Goal: Task Accomplishment & Management: Manage account settings

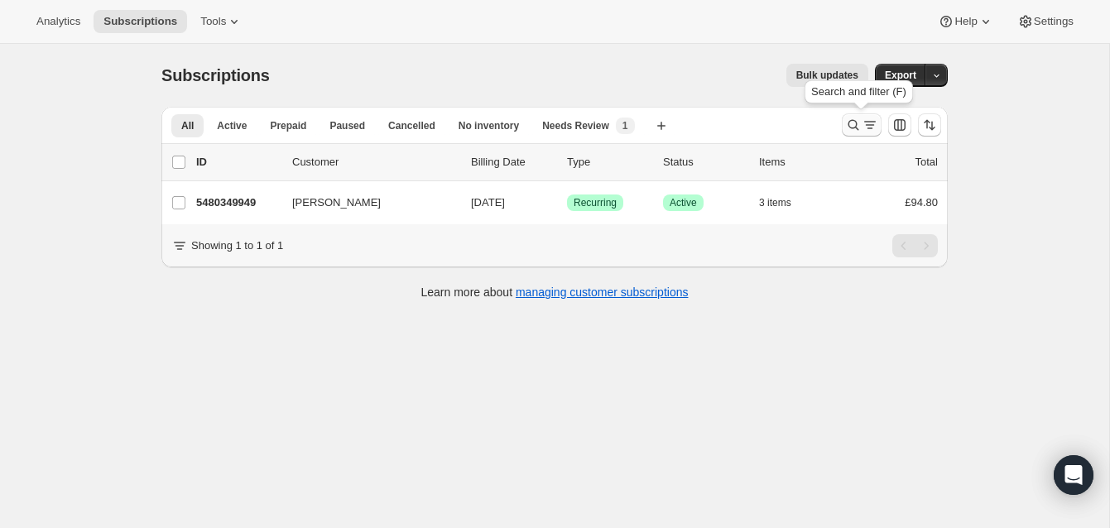
click at [853, 122] on icon "Search and filter results" at bounding box center [853, 125] width 17 height 17
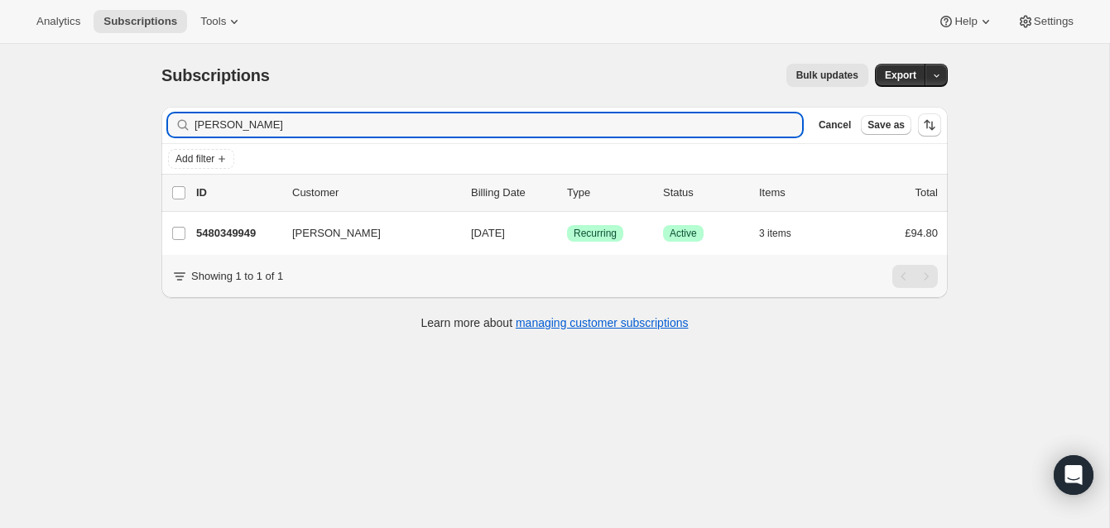
drag, startPoint x: 270, startPoint y: 126, endPoint x: 185, endPoint y: 117, distance: 85.8
click at [185, 117] on div "Debra Davies Clear" at bounding box center [485, 124] width 634 height 23
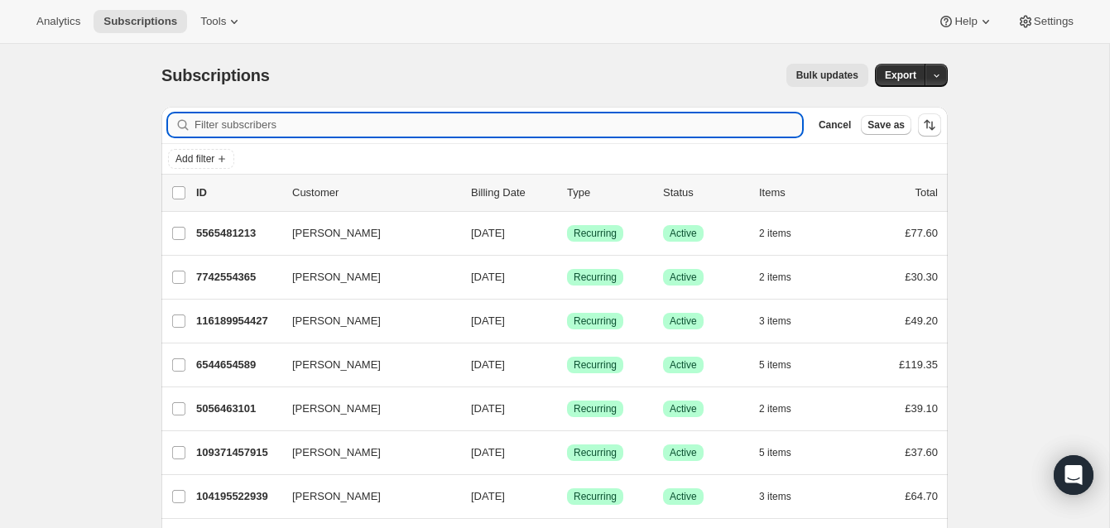
click at [256, 123] on input "Filter subscribers" at bounding box center [499, 124] width 608 height 23
paste input "Hannah Connorton"
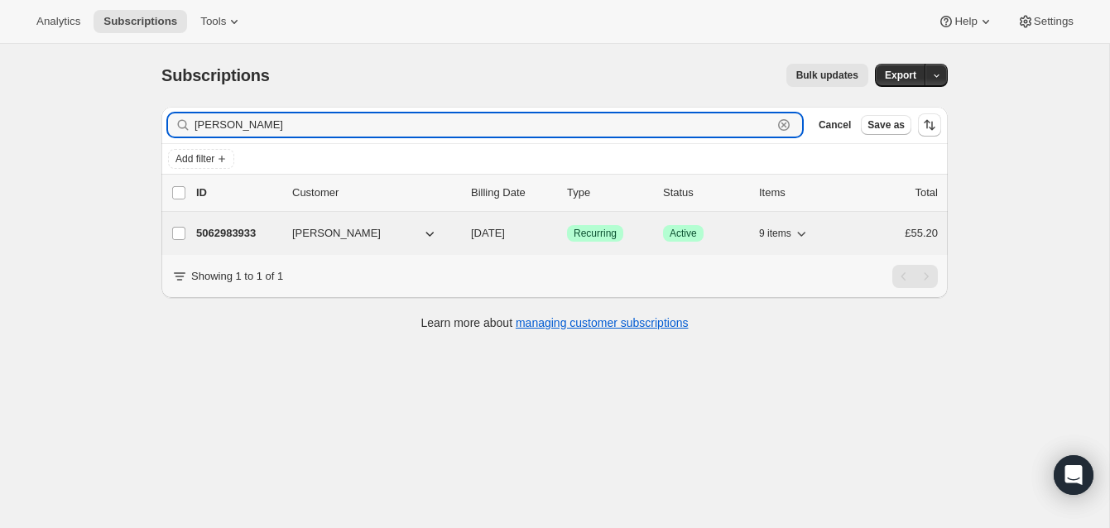
type input "Hannah Connorton"
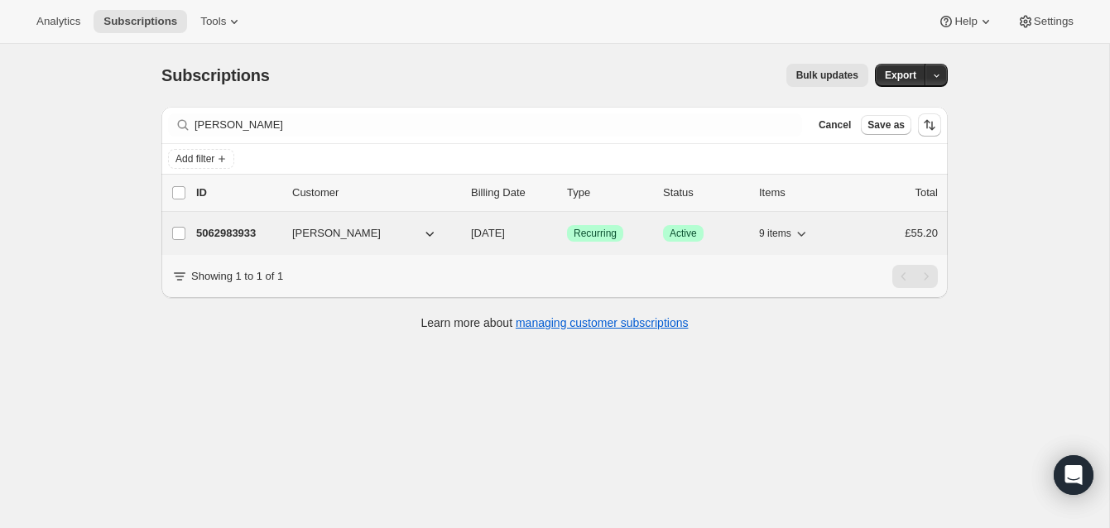
click at [252, 231] on p "5062983933" at bounding box center [237, 233] width 83 height 17
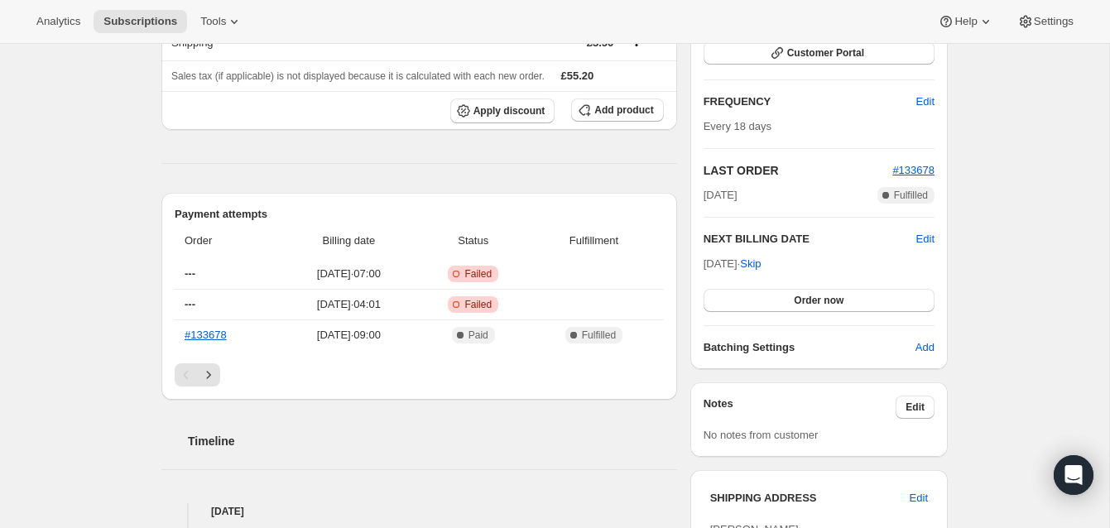
scroll to position [257, 0]
click at [816, 292] on span "Order now" at bounding box center [819, 298] width 50 height 13
click at [816, 292] on span "Click to confirm" at bounding box center [819, 298] width 75 height 13
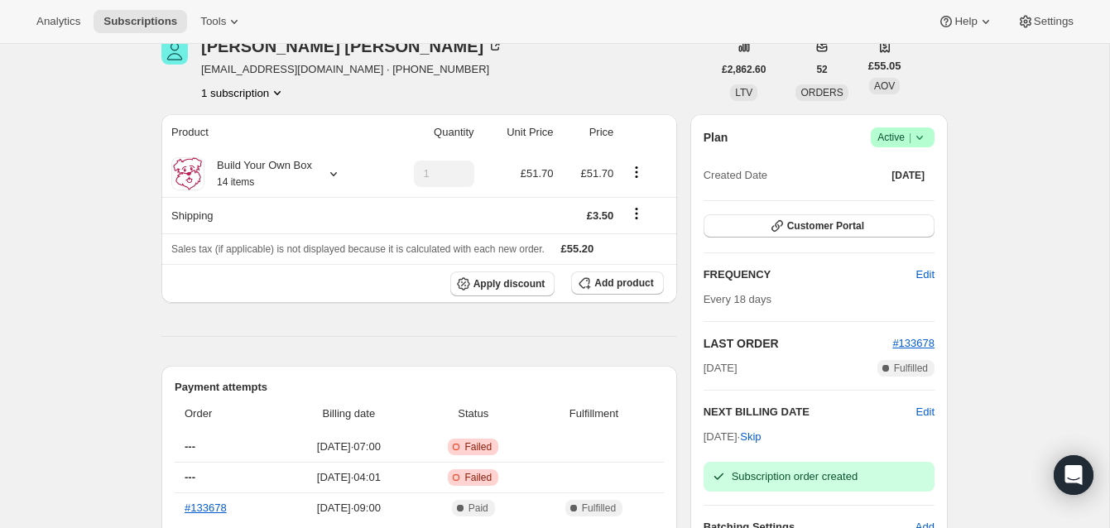
scroll to position [84, 0]
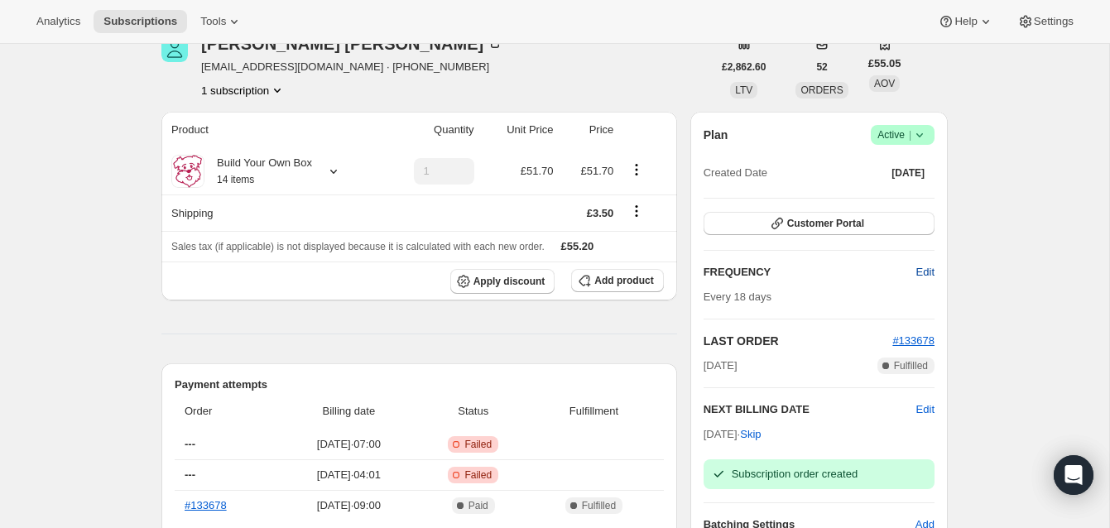
click at [925, 266] on span "Edit" at bounding box center [926, 272] width 18 height 17
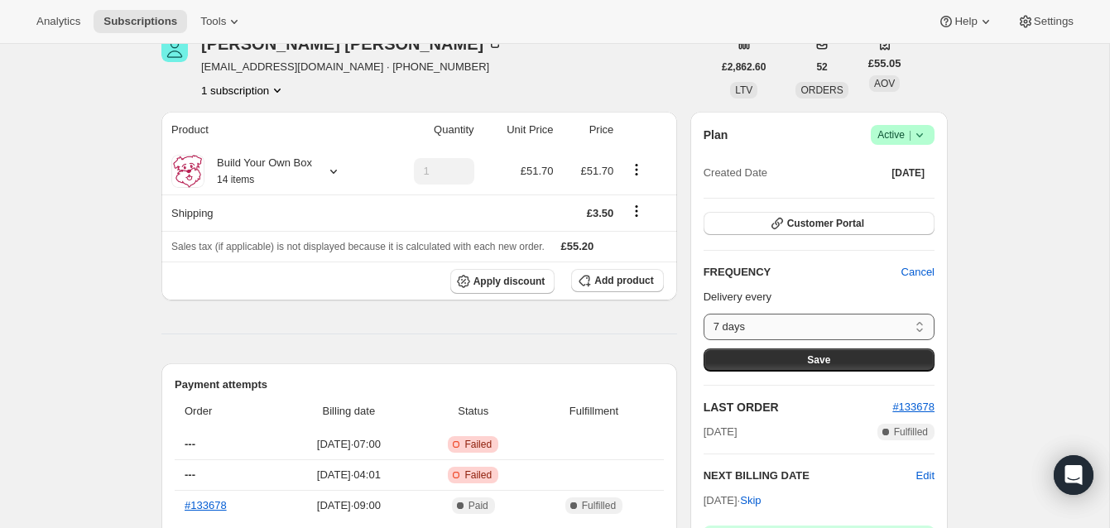
click at [713, 326] on select "7 days 8 days 9 days 10 days 11 days 12 days 13 days 14 days 15 days 16 days 17…" at bounding box center [819, 327] width 231 height 26
select select "custom"
click at [704, 314] on select "7 days 8 days 9 days 10 days 11 days 12 days 13 days 14 days 15 days 16 days 17…" at bounding box center [819, 327] width 231 height 26
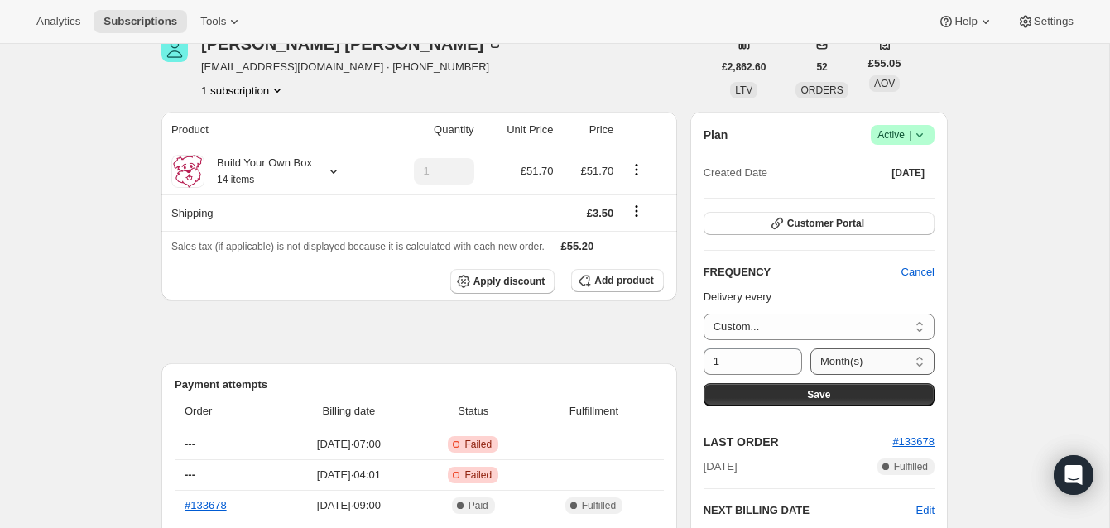
click at [899, 360] on select "Day(s) Week(s) Month(s) Year(s)" at bounding box center [873, 362] width 124 height 26
select select "DAY"
click at [811, 349] on select "Day(s) Week(s) Month(s) Year(s)" at bounding box center [873, 362] width 124 height 26
drag, startPoint x: 713, startPoint y: 359, endPoint x: 722, endPoint y: 359, distance: 9.1
click at [722, 359] on input "1" at bounding box center [741, 362] width 74 height 26
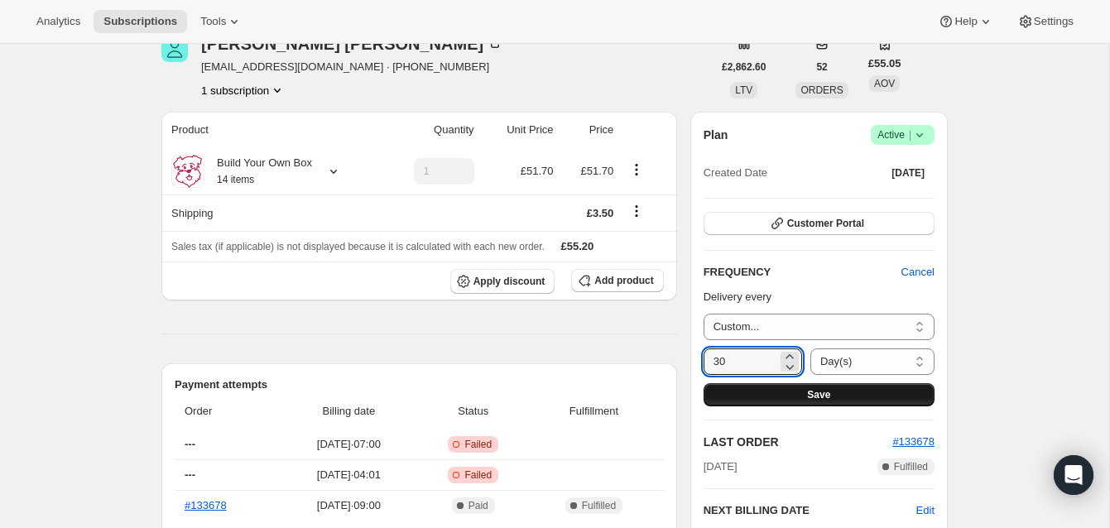
type input "30"
click at [765, 388] on button "Save" at bounding box center [819, 394] width 231 height 23
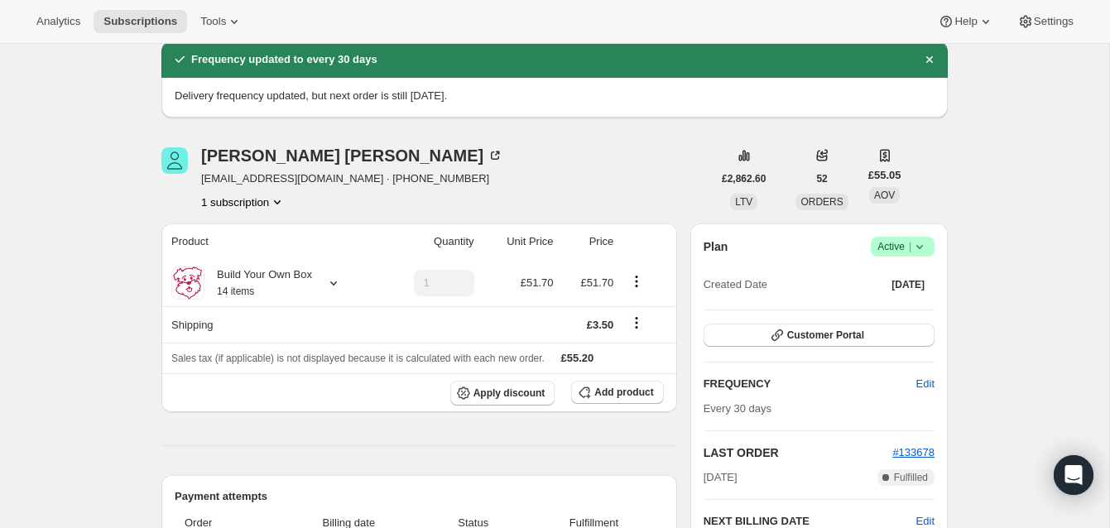
scroll to position [0, 0]
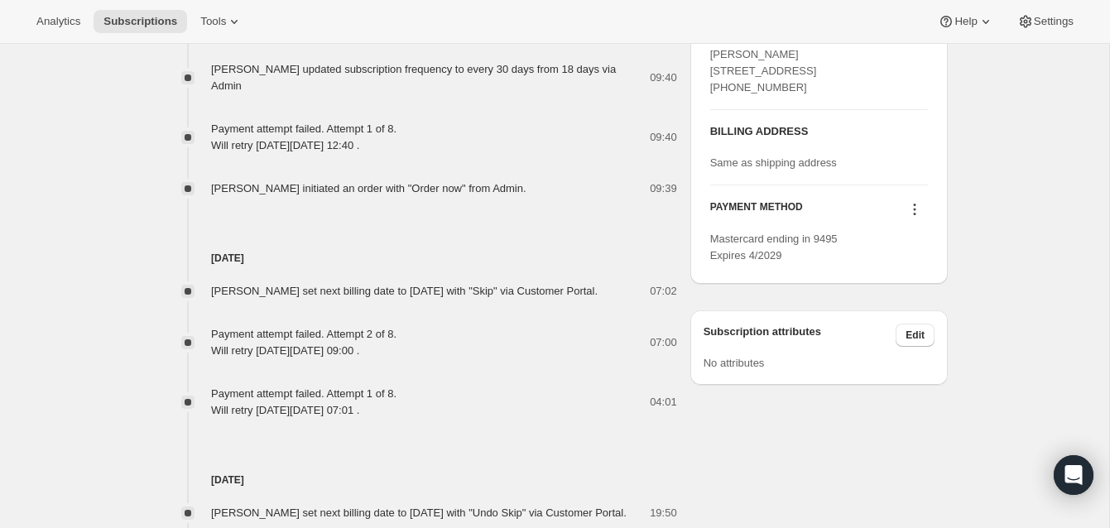
scroll to position [874, 0]
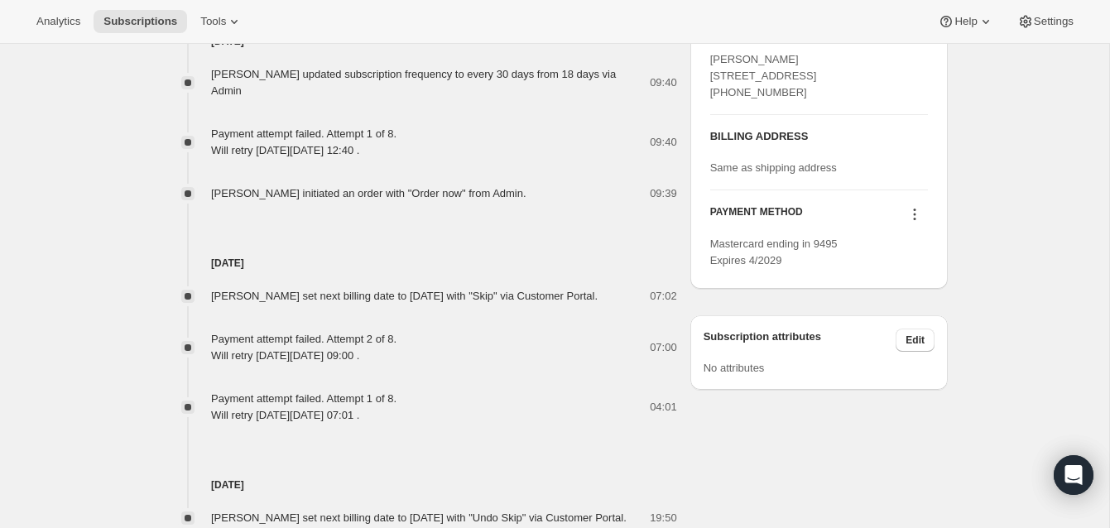
click at [915, 216] on icon at bounding box center [915, 215] width 2 height 2
click at [912, 274] on span "Send link to update card" at bounding box center [911, 279] width 116 height 12
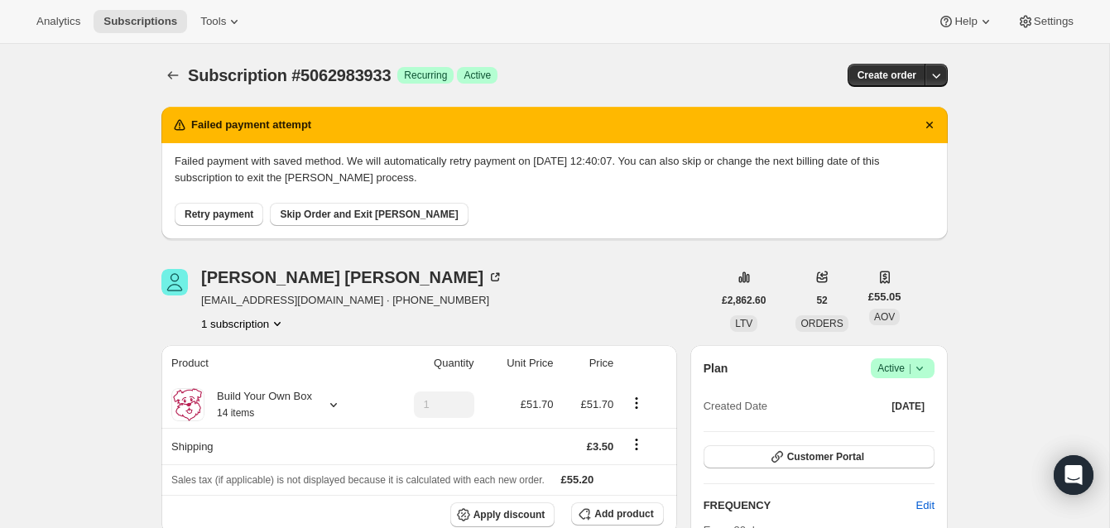
scroll to position [871, 0]
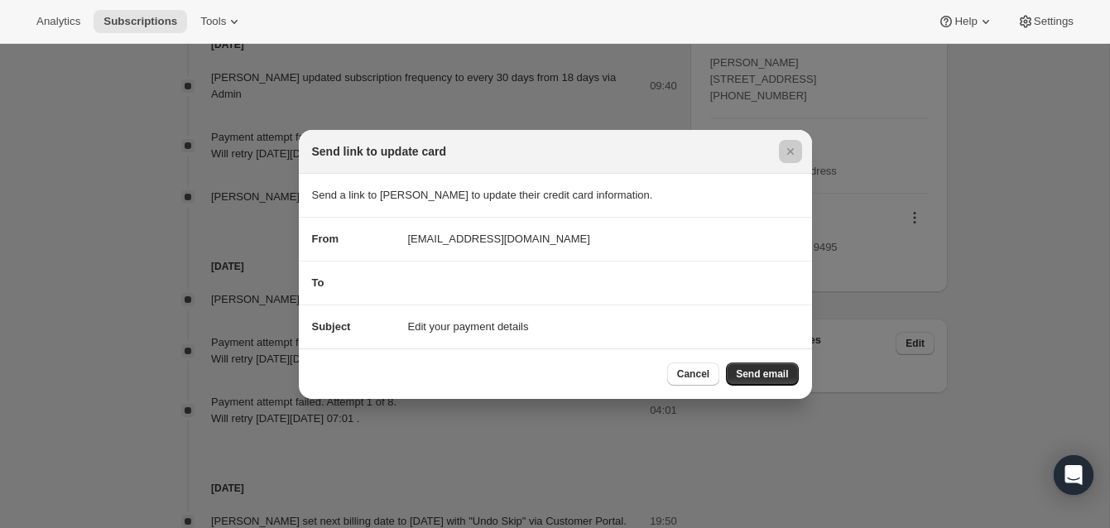
click at [1023, 297] on div at bounding box center [555, 264] width 1110 height 528
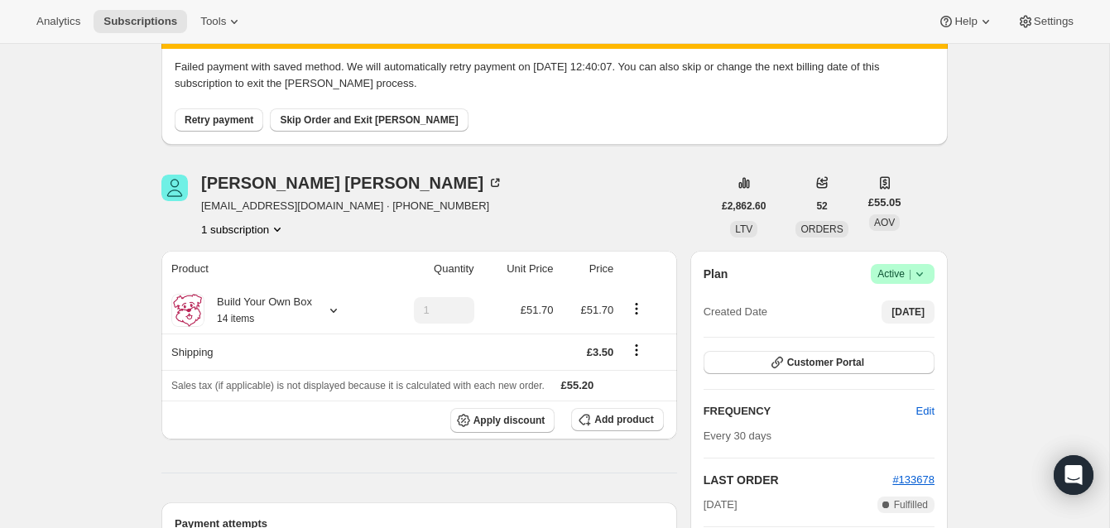
scroll to position [89, 0]
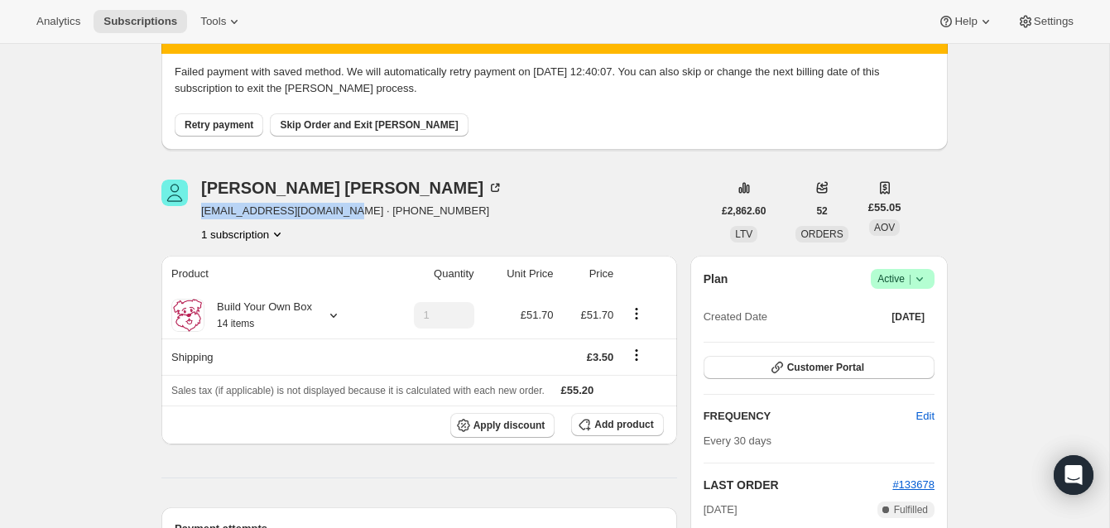
drag, startPoint x: 354, startPoint y: 214, endPoint x: 196, endPoint y: 213, distance: 157.3
click at [196, 213] on div "Hannah Connorton hannahconnorton@gmail.com · +447453444668 1 subscription" at bounding box center [436, 211] width 551 height 63
copy span "hannahconnorton@gmail.com"
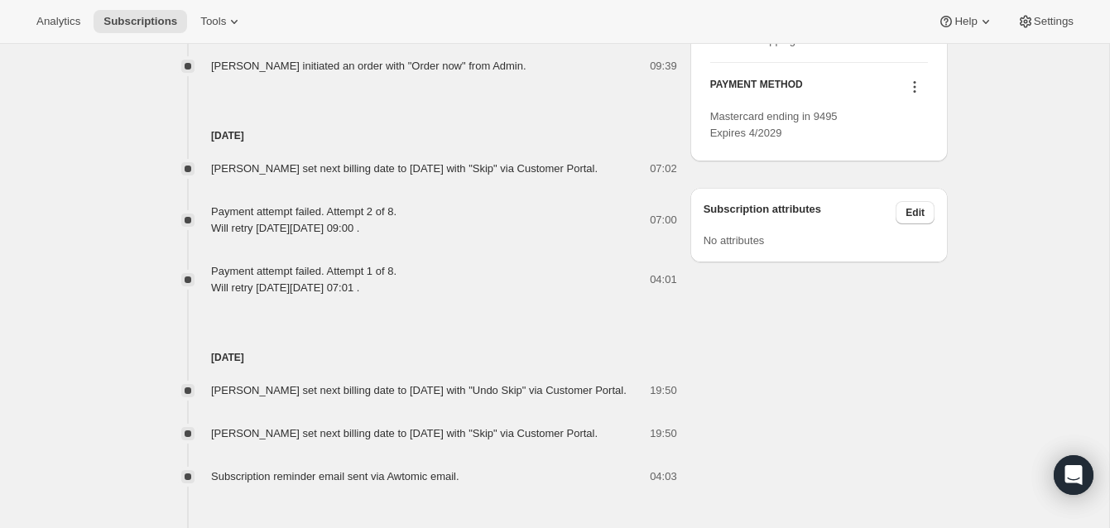
scroll to position [1012, 0]
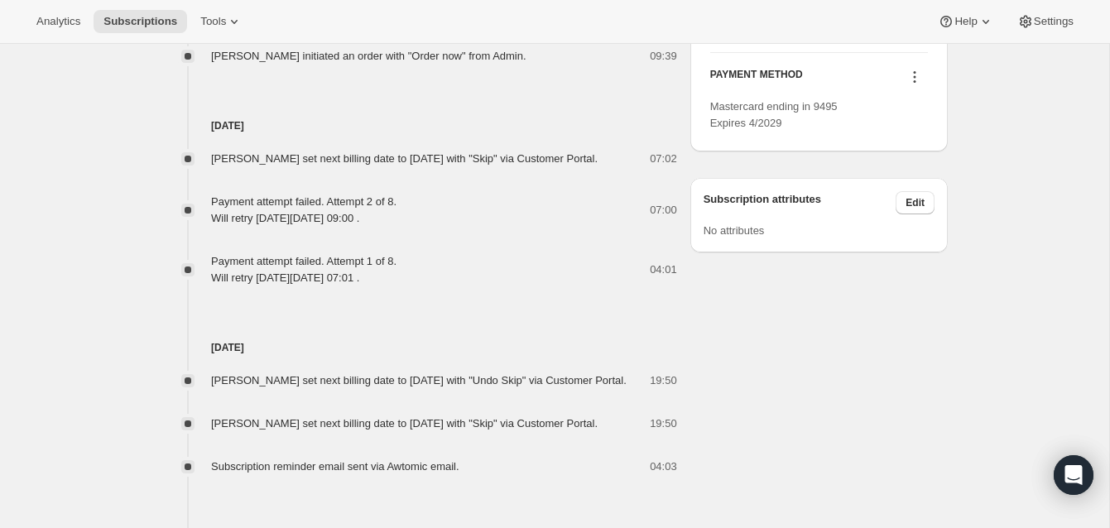
click at [913, 85] on icon at bounding box center [915, 77] width 17 height 17
click at [895, 138] on span "Send link to update card" at bounding box center [911, 141] width 116 height 12
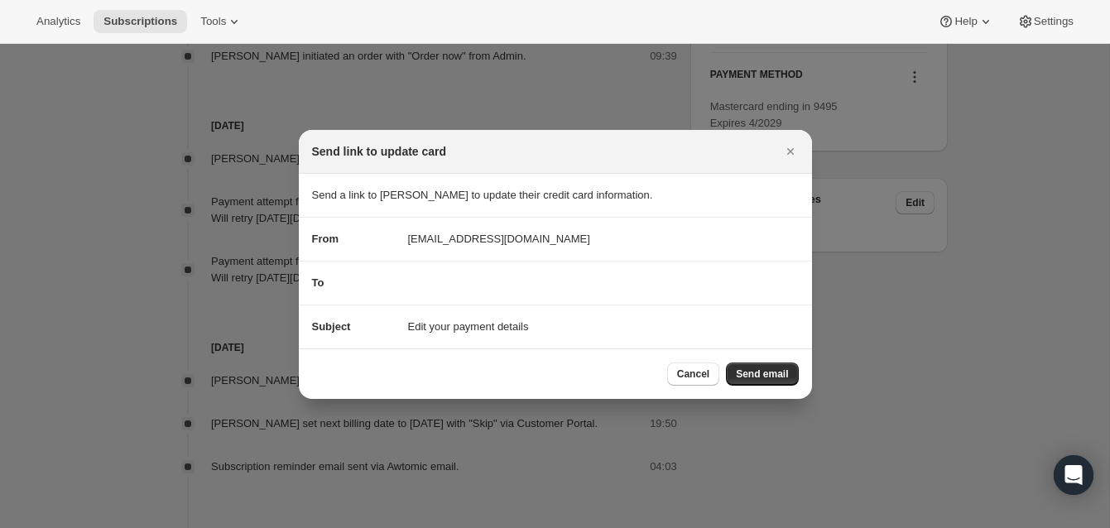
click at [397, 282] on div "To" at bounding box center [555, 283] width 487 height 17
click at [409, 281] on div "To" at bounding box center [555, 283] width 487 height 17
click at [761, 368] on span "Send email" at bounding box center [762, 374] width 52 height 13
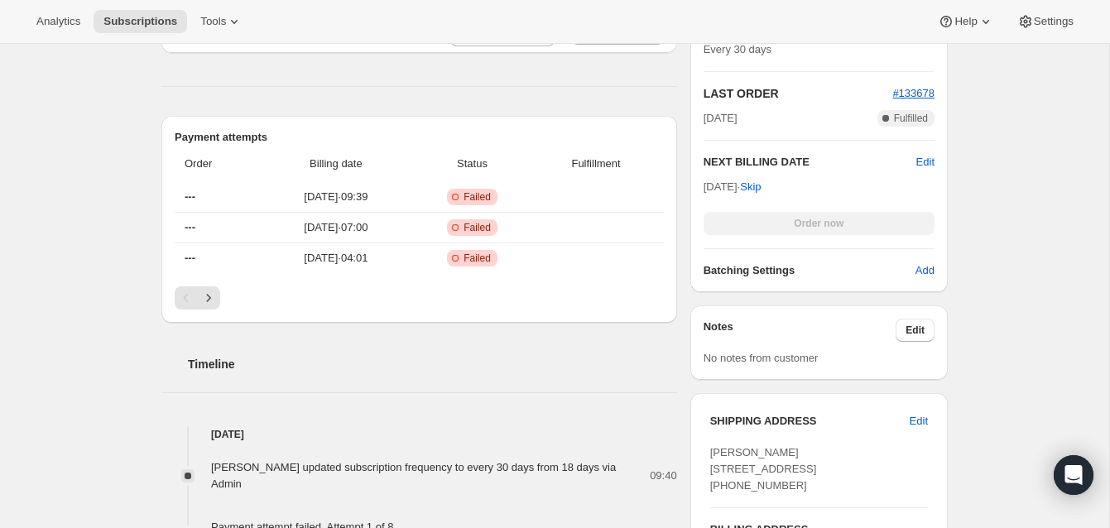
scroll to position [559, 0]
click at [830, 222] on div "Order now" at bounding box center [819, 221] width 231 height 23
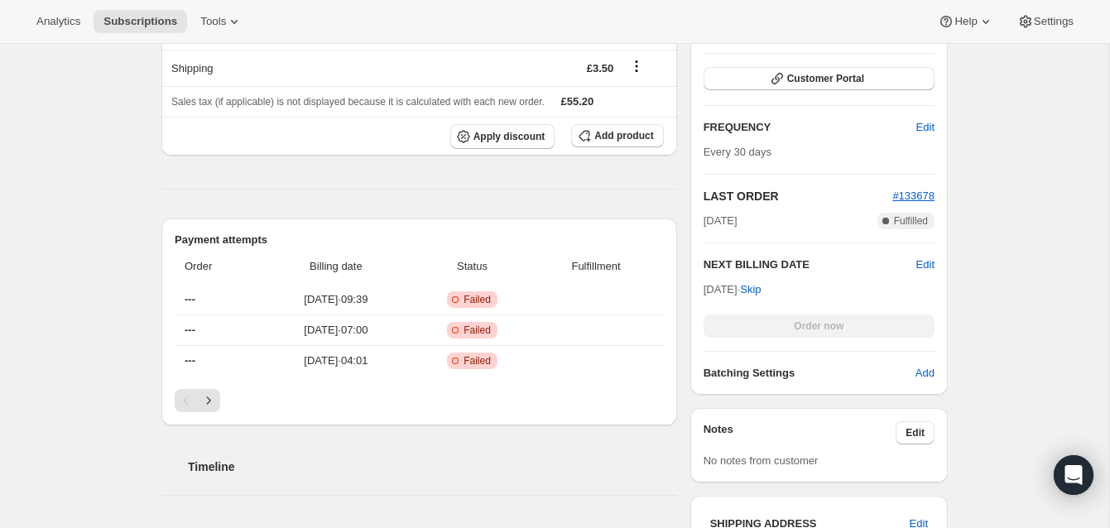
scroll to position [413, 0]
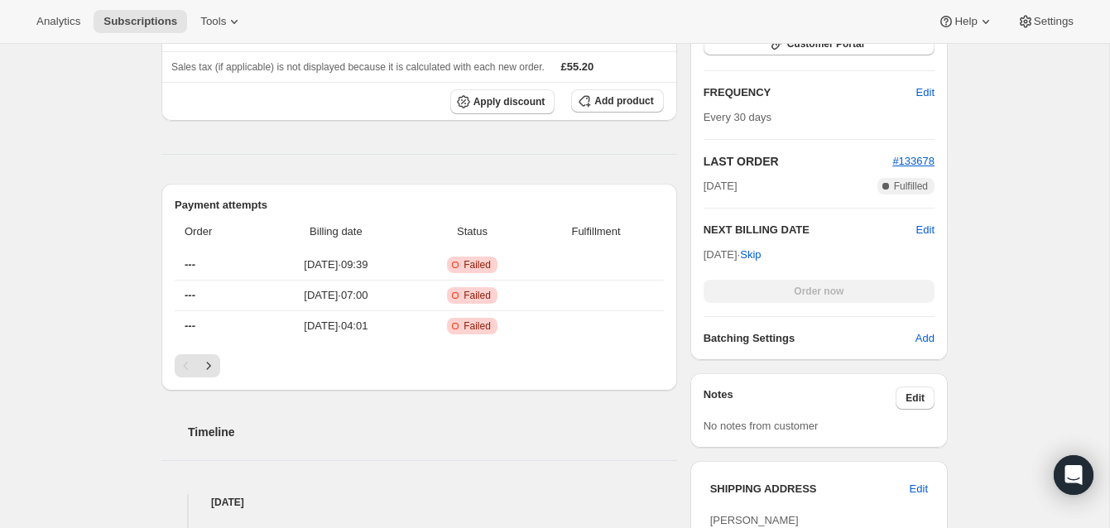
click at [843, 287] on div "Order now" at bounding box center [819, 291] width 231 height 23
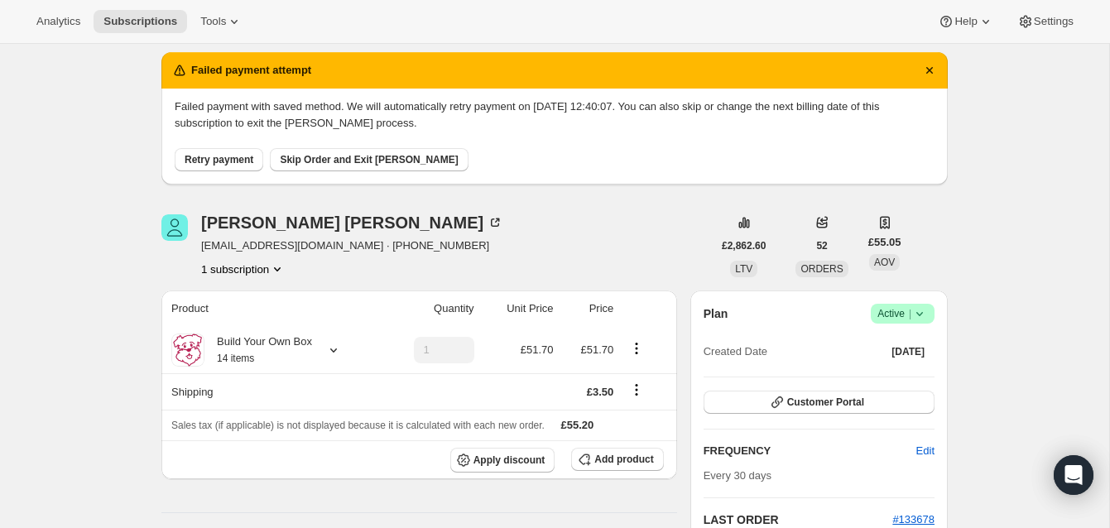
scroll to position [0, 0]
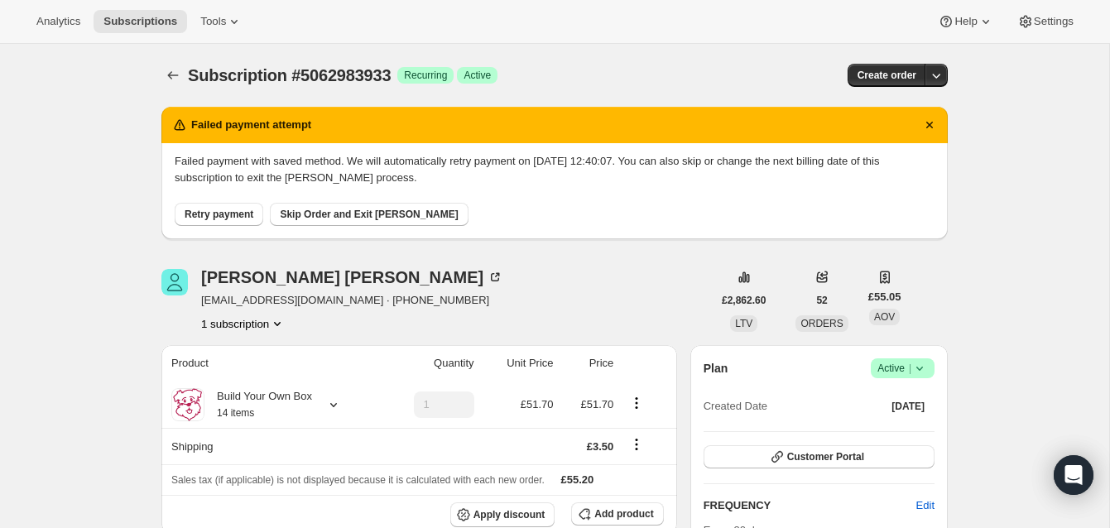
click at [247, 209] on span "Retry payment" at bounding box center [219, 214] width 69 height 13
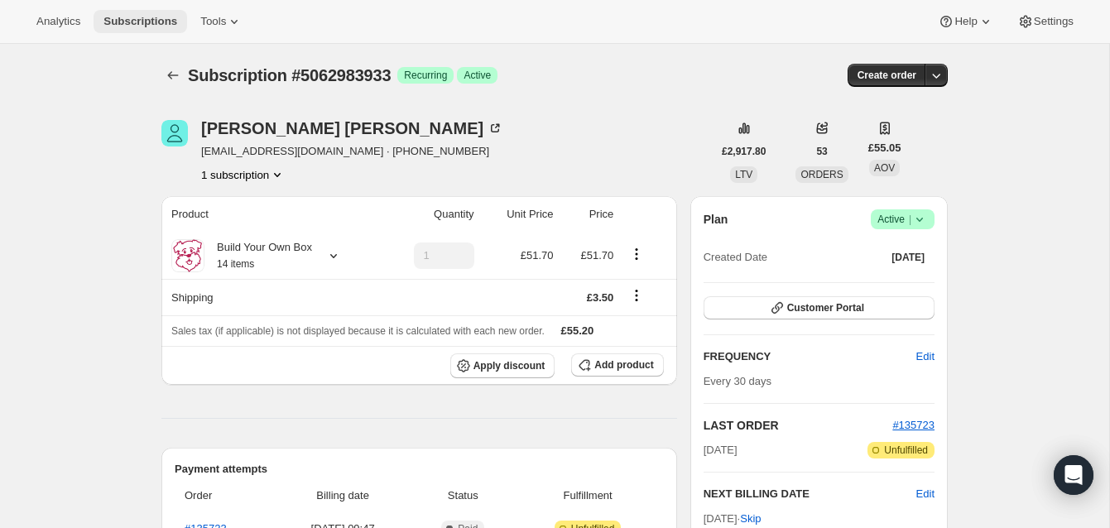
click at [163, 15] on span "Subscriptions" at bounding box center [140, 21] width 74 height 13
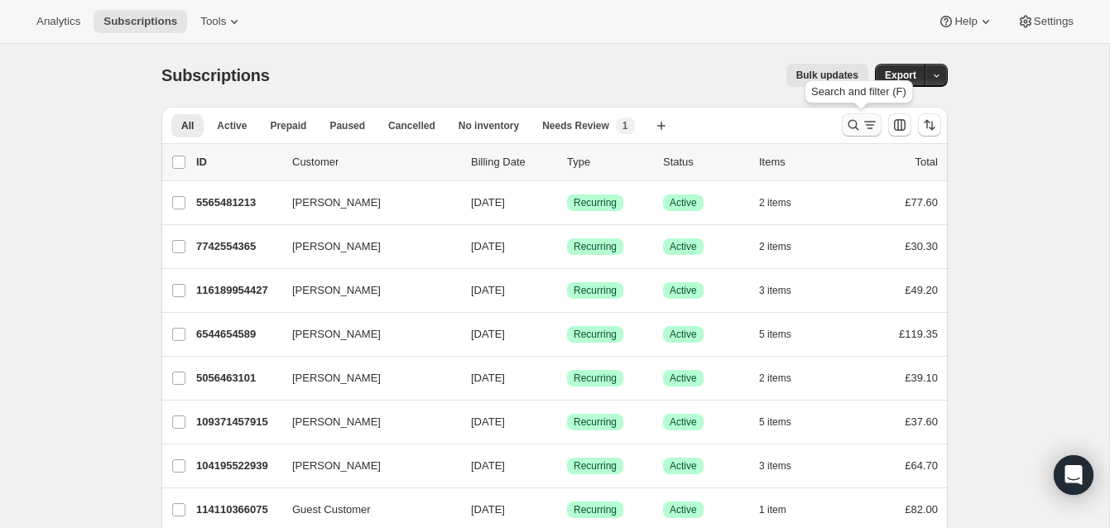
click at [851, 118] on icon "Search and filter results" at bounding box center [853, 125] width 17 height 17
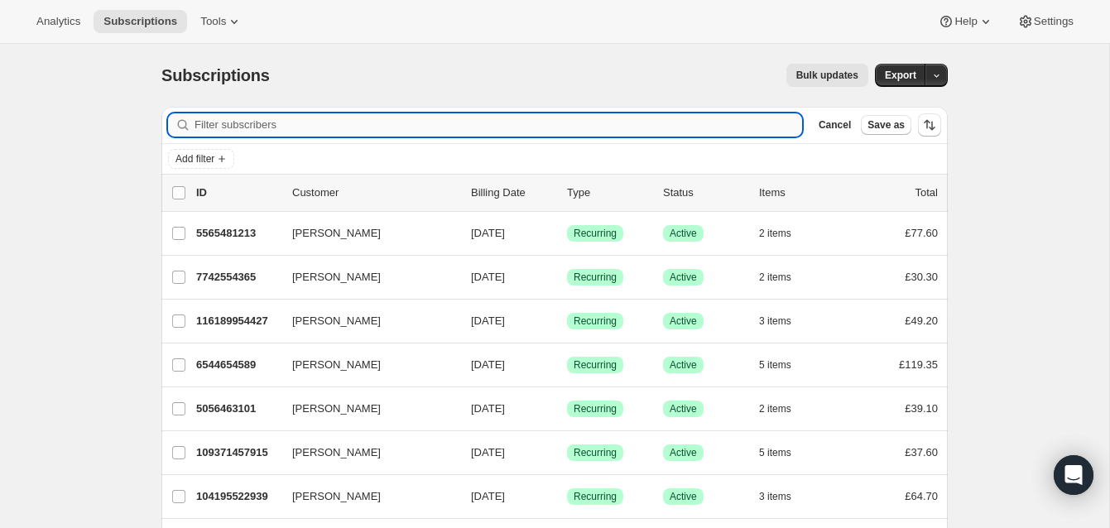
click at [379, 122] on input "Filter subscribers" at bounding box center [499, 124] width 608 height 23
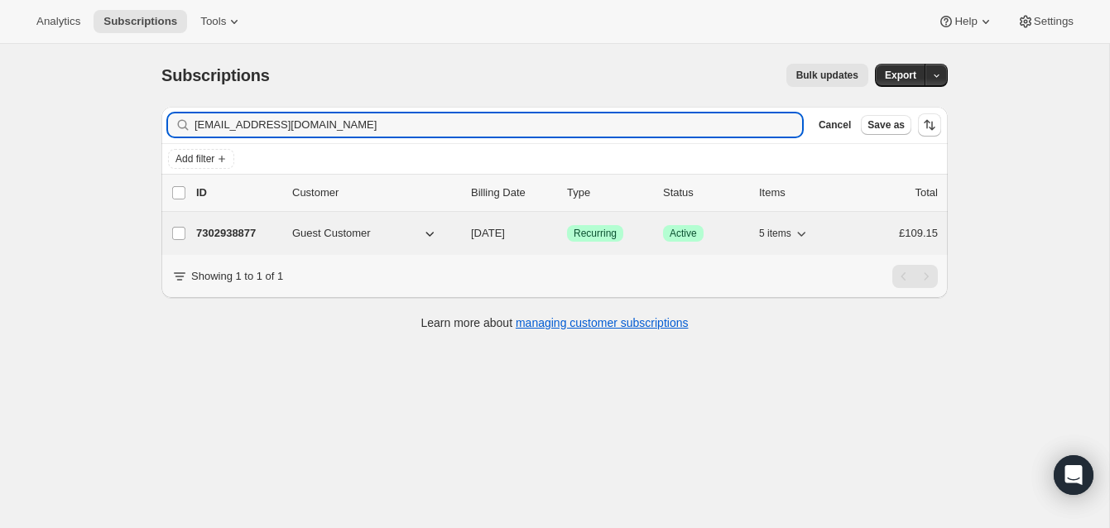
type input "[EMAIL_ADDRESS][DOMAIN_NAME]"
click at [262, 226] on p "7302938877" at bounding box center [237, 233] width 83 height 17
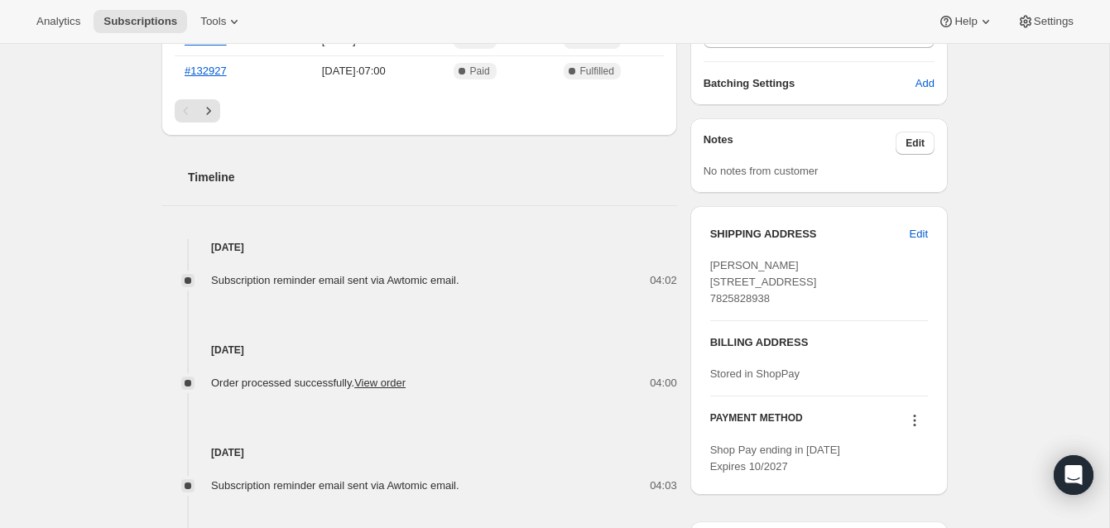
scroll to position [570, 0]
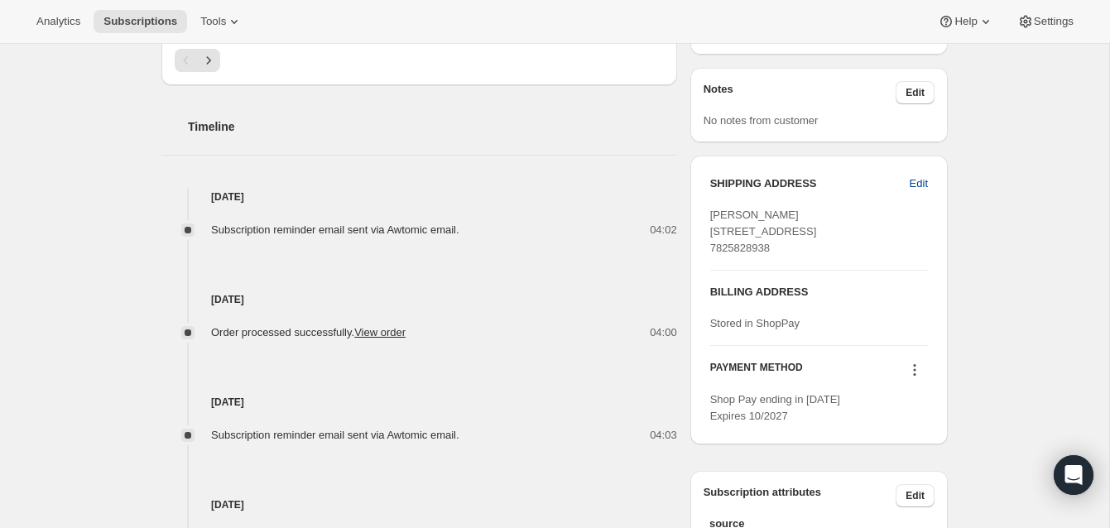
click at [922, 181] on span "Edit" at bounding box center [919, 184] width 18 height 17
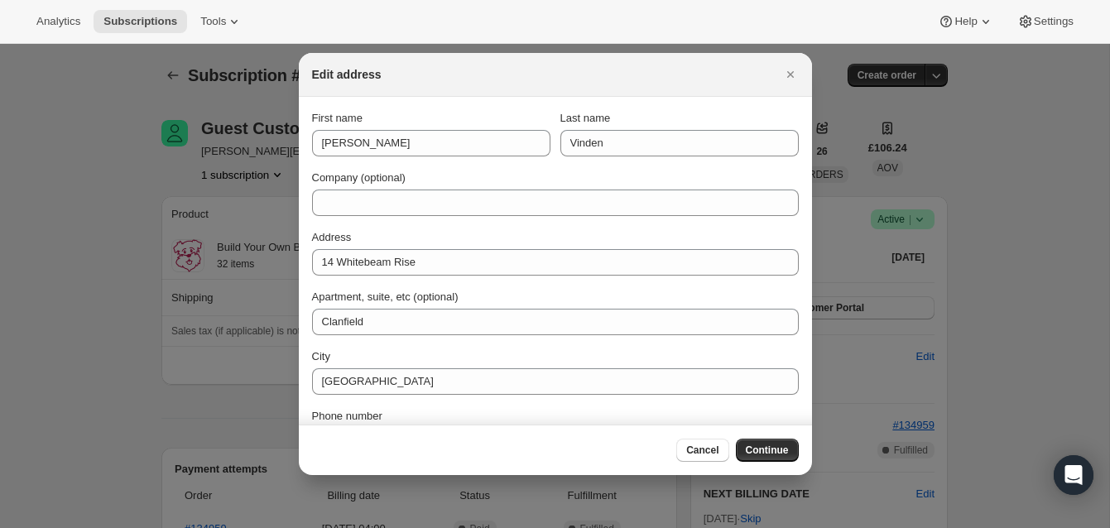
scroll to position [0, 0]
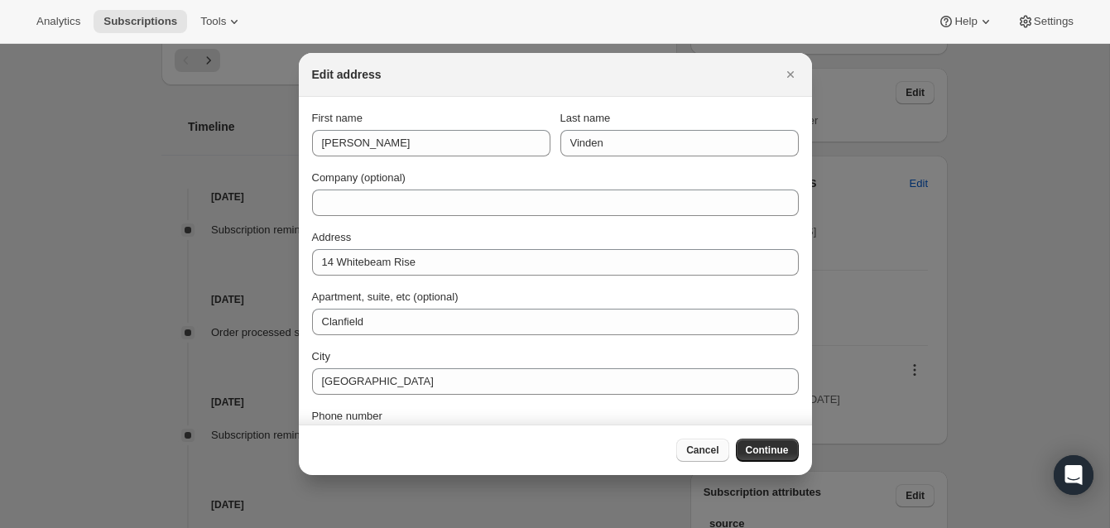
click at [698, 446] on span "Cancel" at bounding box center [702, 450] width 32 height 13
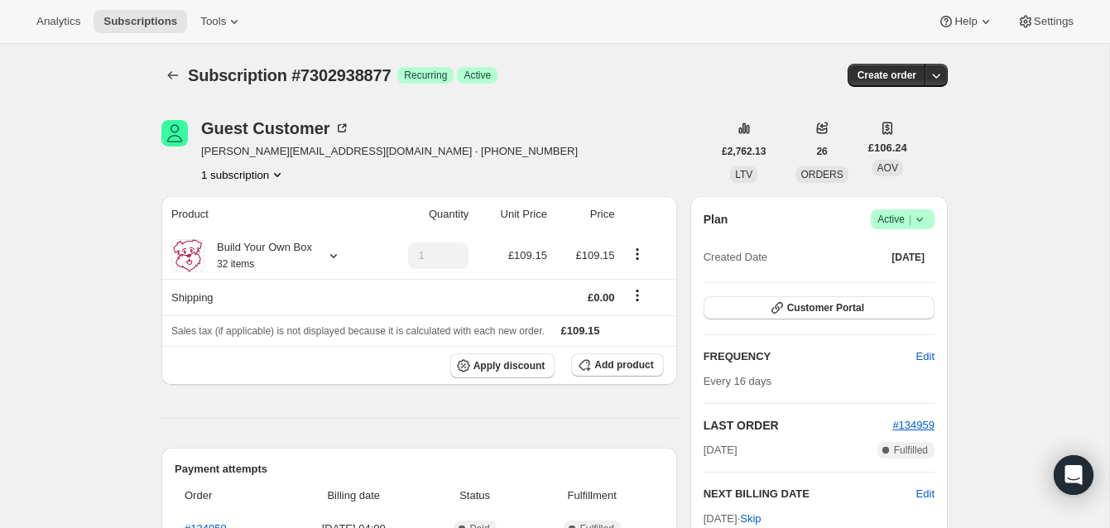
scroll to position [570, 0]
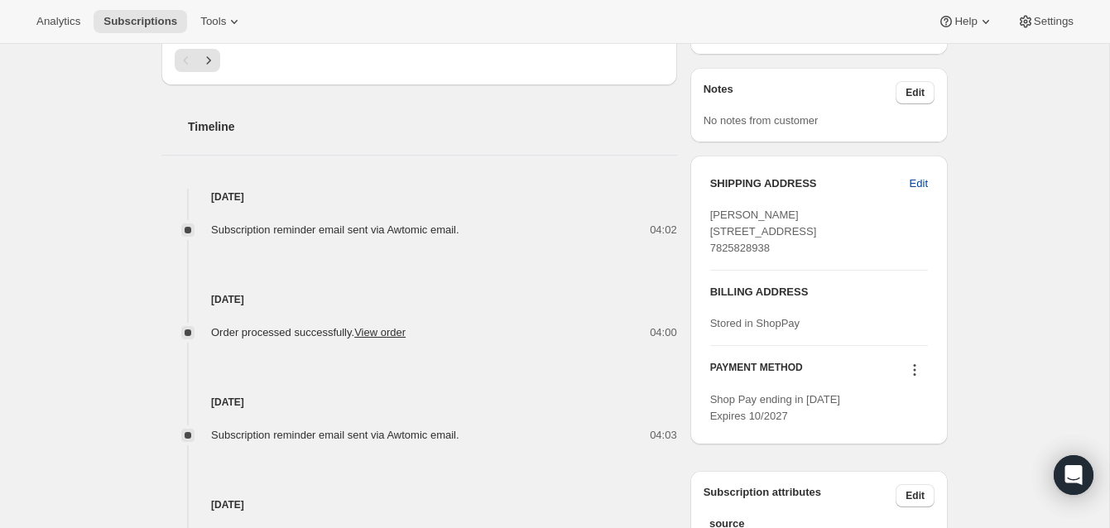
click at [913, 181] on span "Edit" at bounding box center [919, 184] width 18 height 17
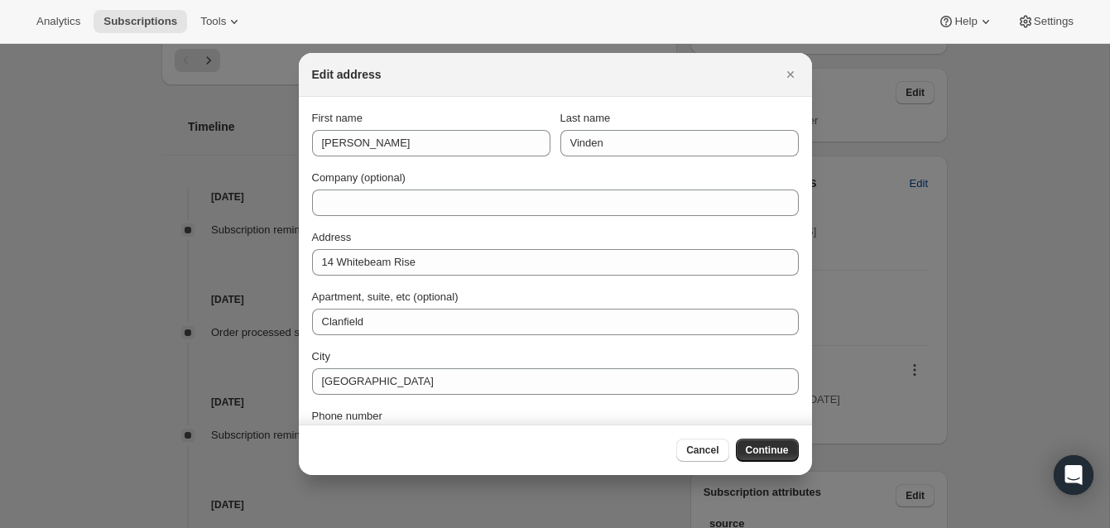
scroll to position [0, 0]
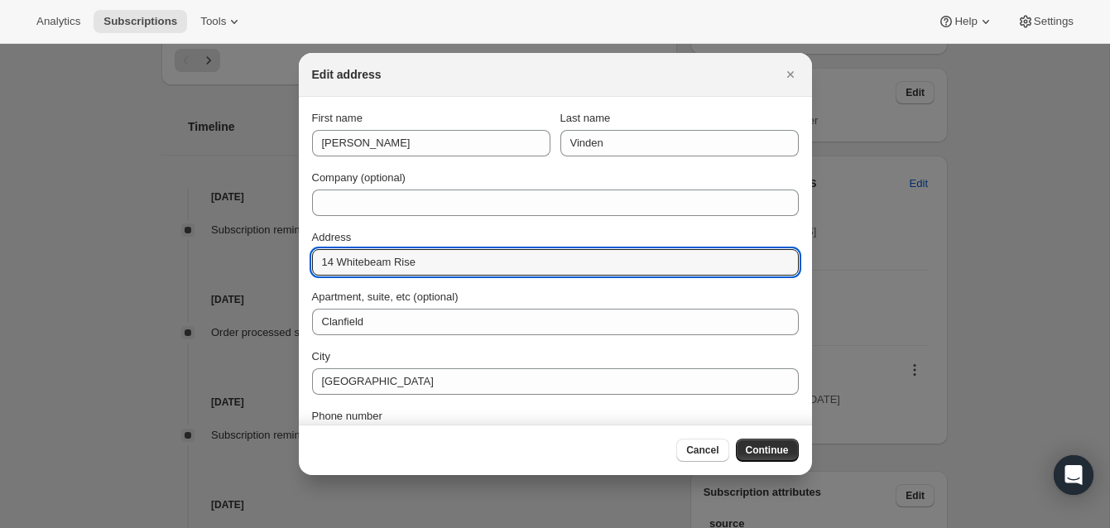
drag, startPoint x: 438, startPoint y: 262, endPoint x: 308, endPoint y: 262, distance: 130.0
click at [308, 262] on section "First name [PERSON_NAME] Last name Vinden Company (optional) Address [STREET_AD…" at bounding box center [555, 312] width 513 height 431
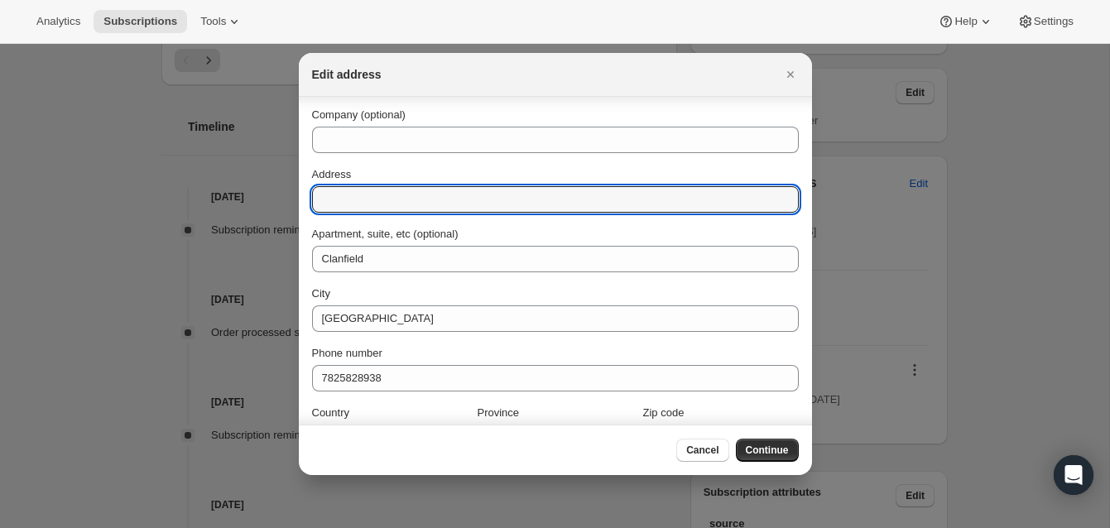
scroll to position [103, 0]
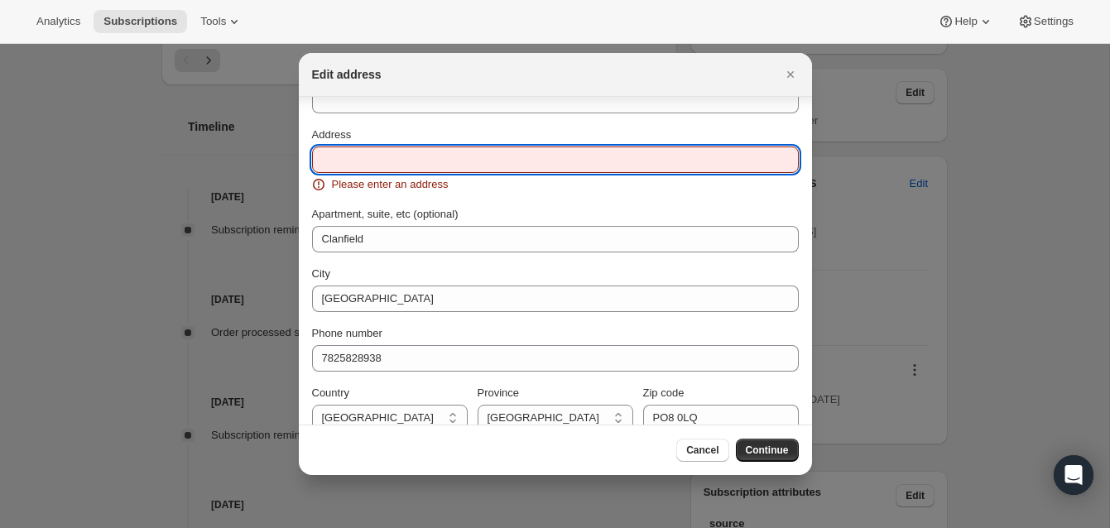
paste input "[STREET_ADDRESS]"
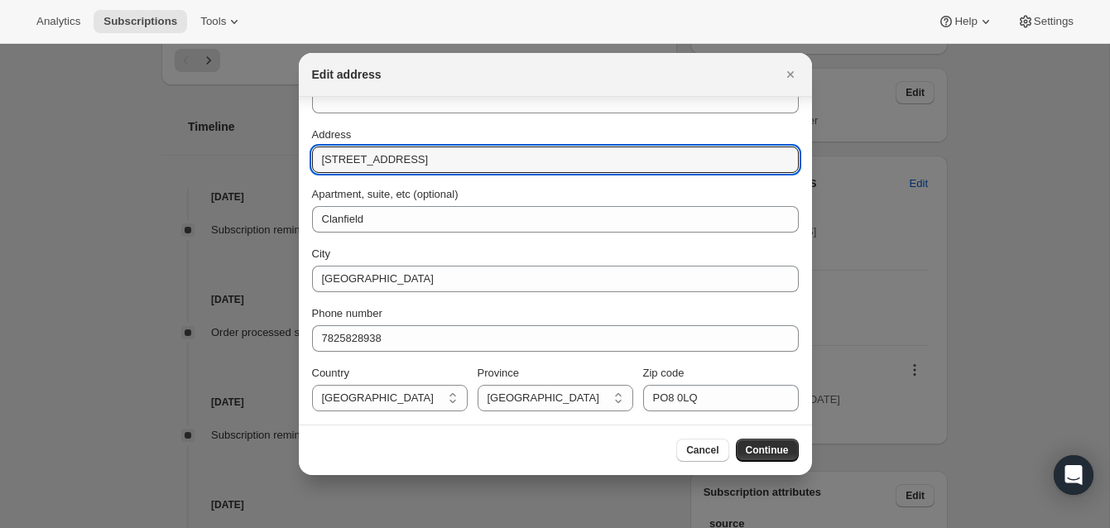
type input "[STREET_ADDRESS]"
click at [710, 397] on input "PO8 0LQ" at bounding box center [721, 398] width 156 height 26
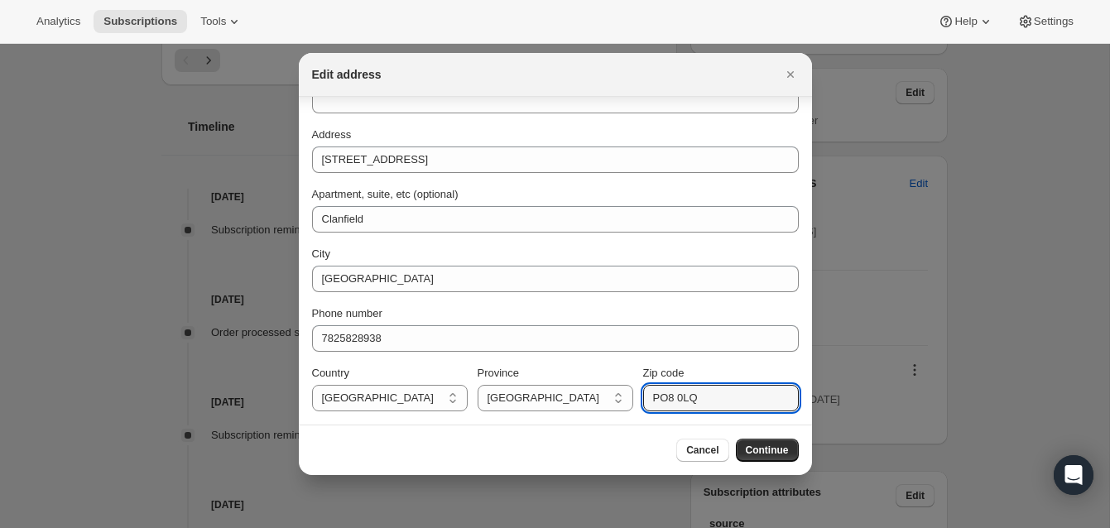
drag, startPoint x: 689, startPoint y: 395, endPoint x: 638, endPoint y: 393, distance: 50.5
click at [638, 393] on div "Country [GEOGRAPHIC_DATA] [GEOGRAPHIC_DATA] Province [GEOGRAPHIC_DATA] [GEOGRAP…" at bounding box center [555, 388] width 487 height 46
click at [668, 397] on input "Zip code" at bounding box center [721, 398] width 156 height 26
paste input "PO8 0EL"
type input "PO8 0EL"
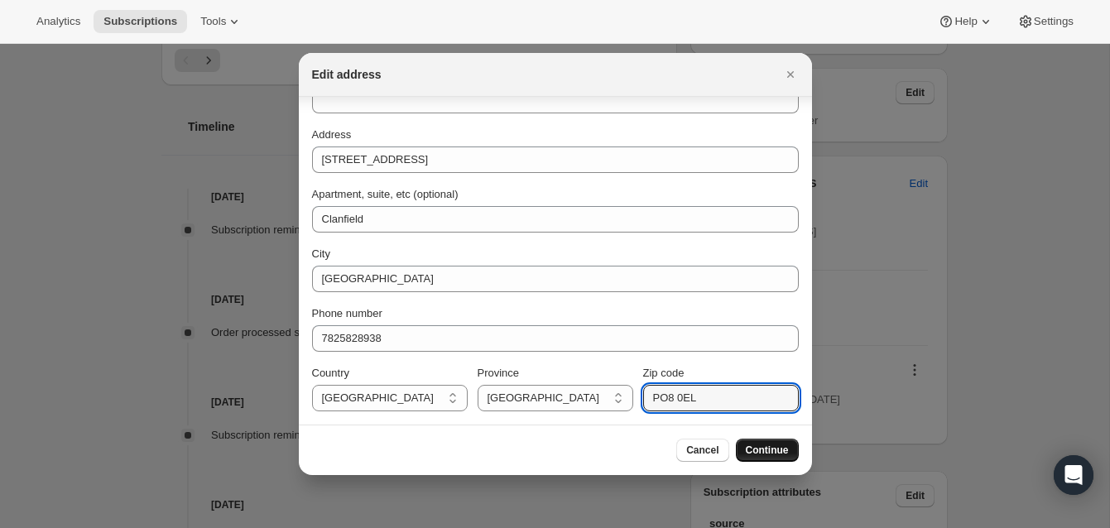
click at [776, 445] on span "Continue" at bounding box center [767, 450] width 43 height 13
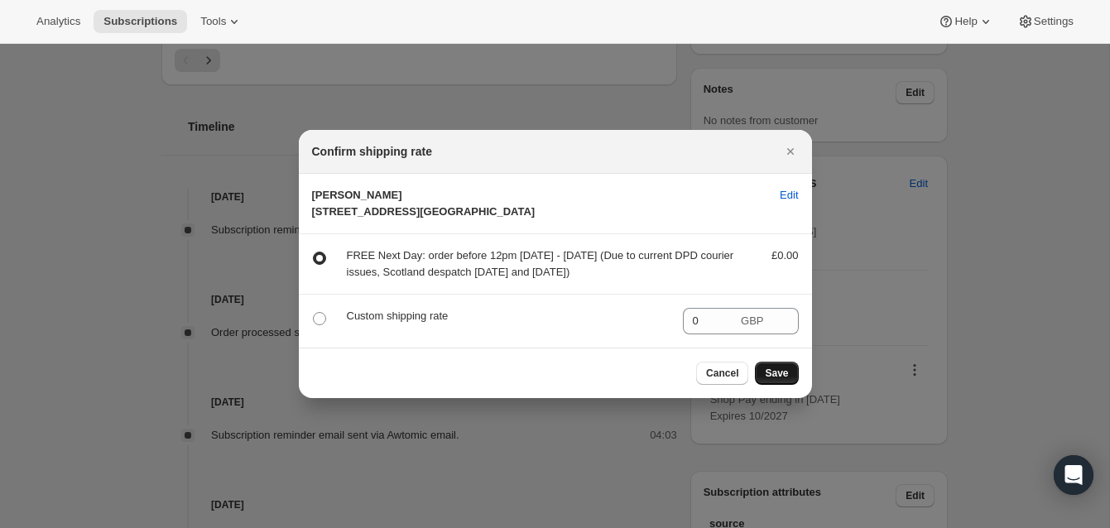
scroll to position [0, 0]
click at [777, 380] on span "Save" at bounding box center [776, 373] width 23 height 13
